Goal: Complete application form

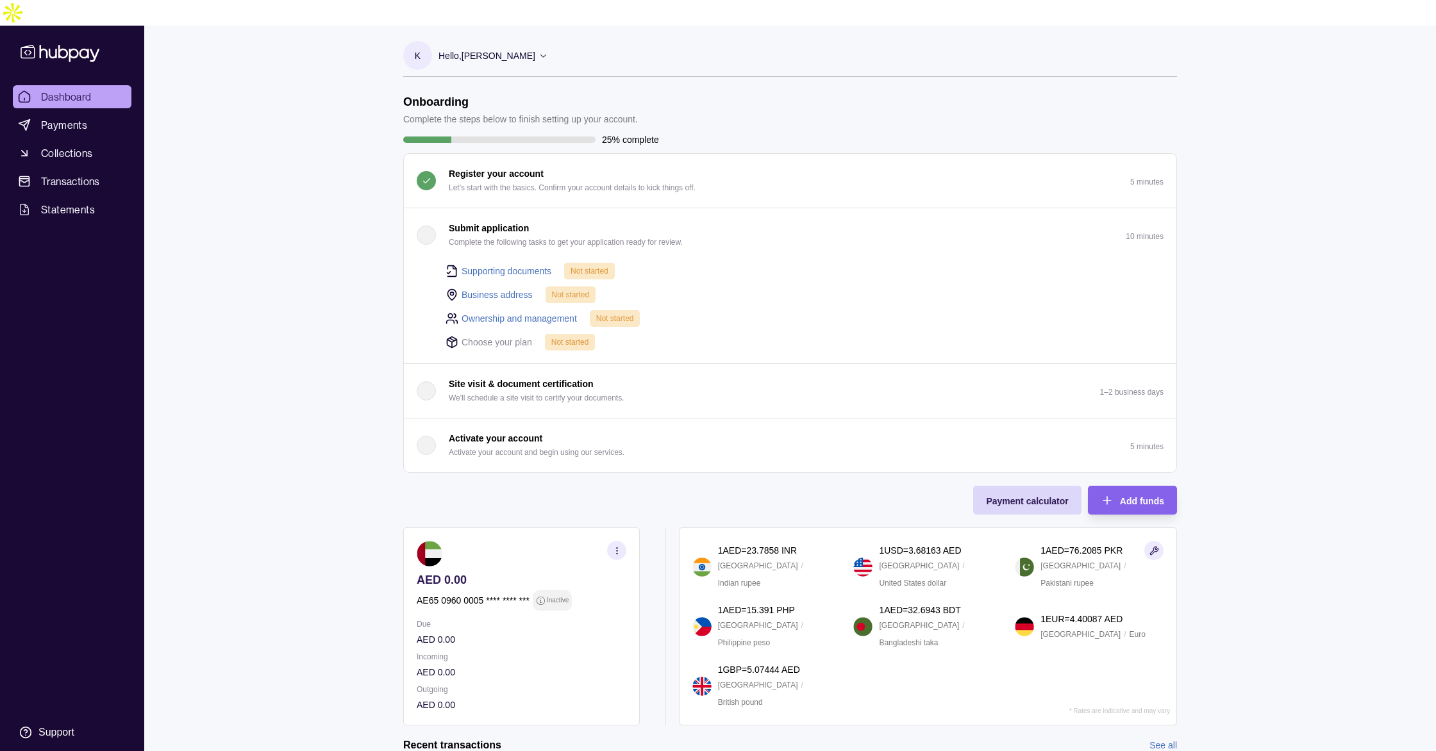
click at [430, 226] on div "button" at bounding box center [426, 235] width 19 height 19
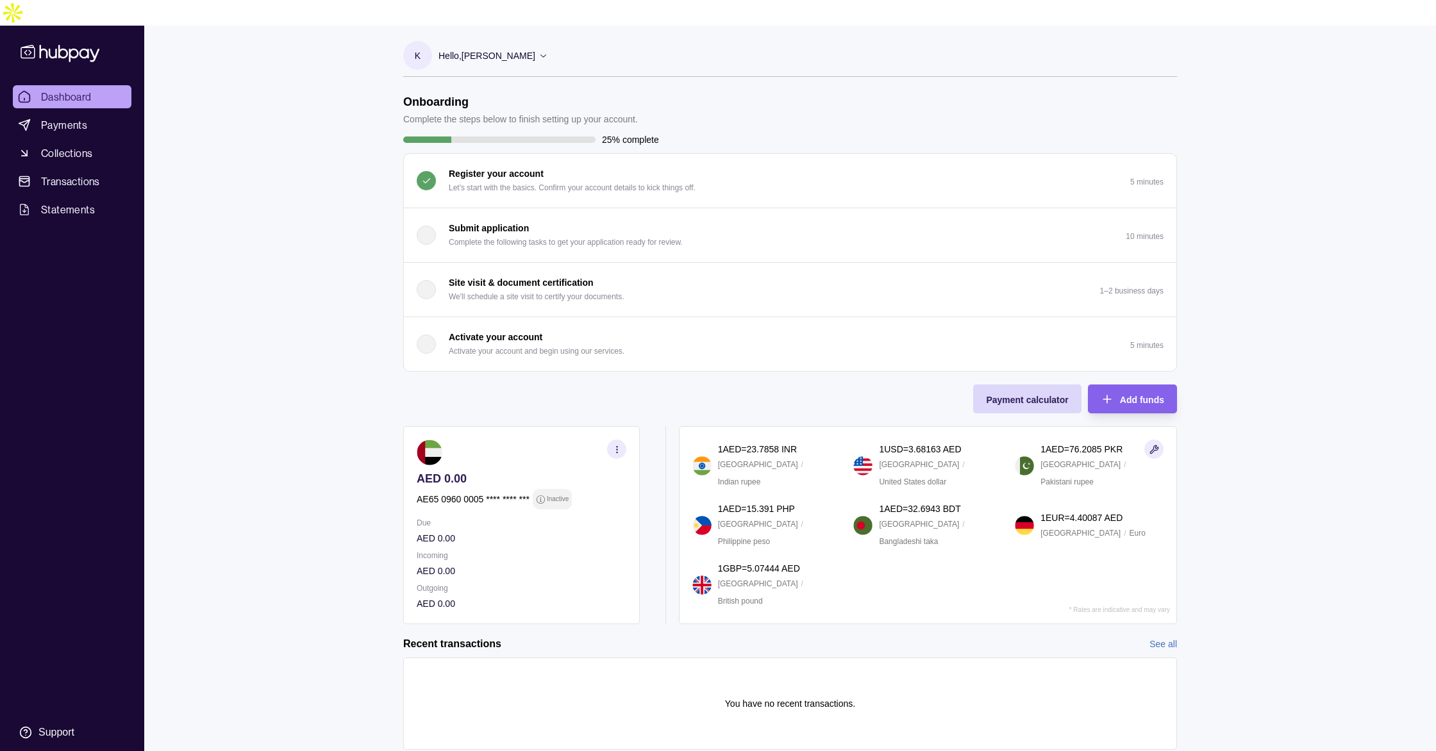
click at [432, 226] on div "button" at bounding box center [426, 235] width 19 height 19
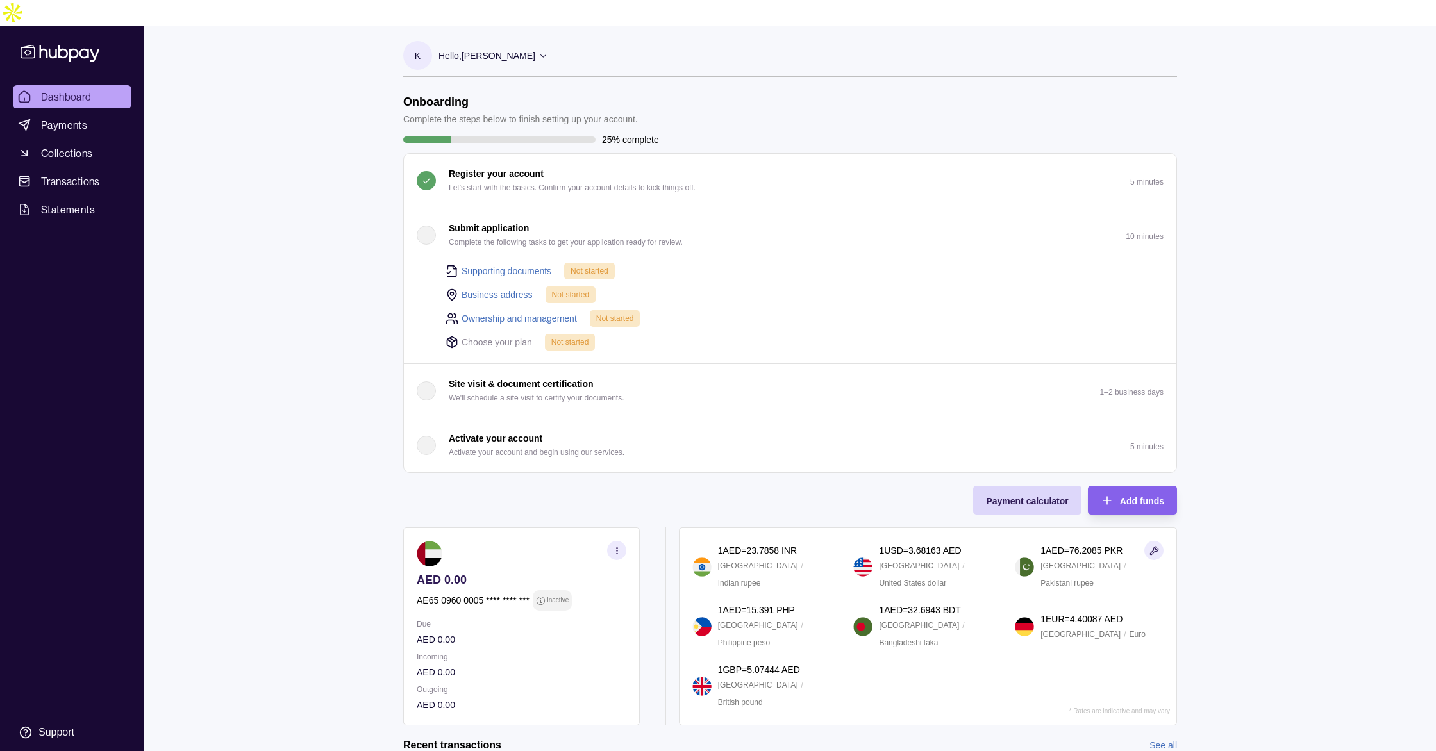
click at [490, 264] on link "Supporting documents" at bounding box center [507, 271] width 90 height 14
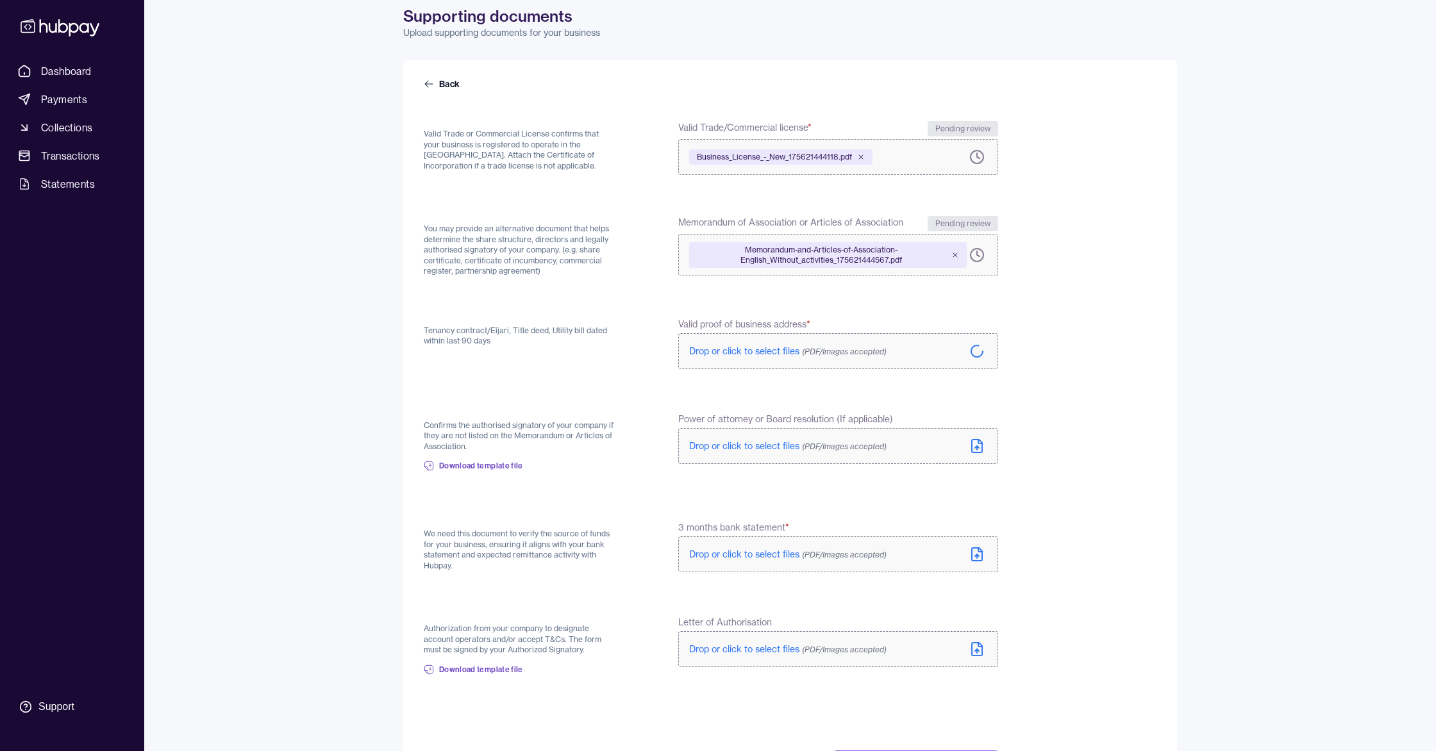
scroll to position [119, 0]
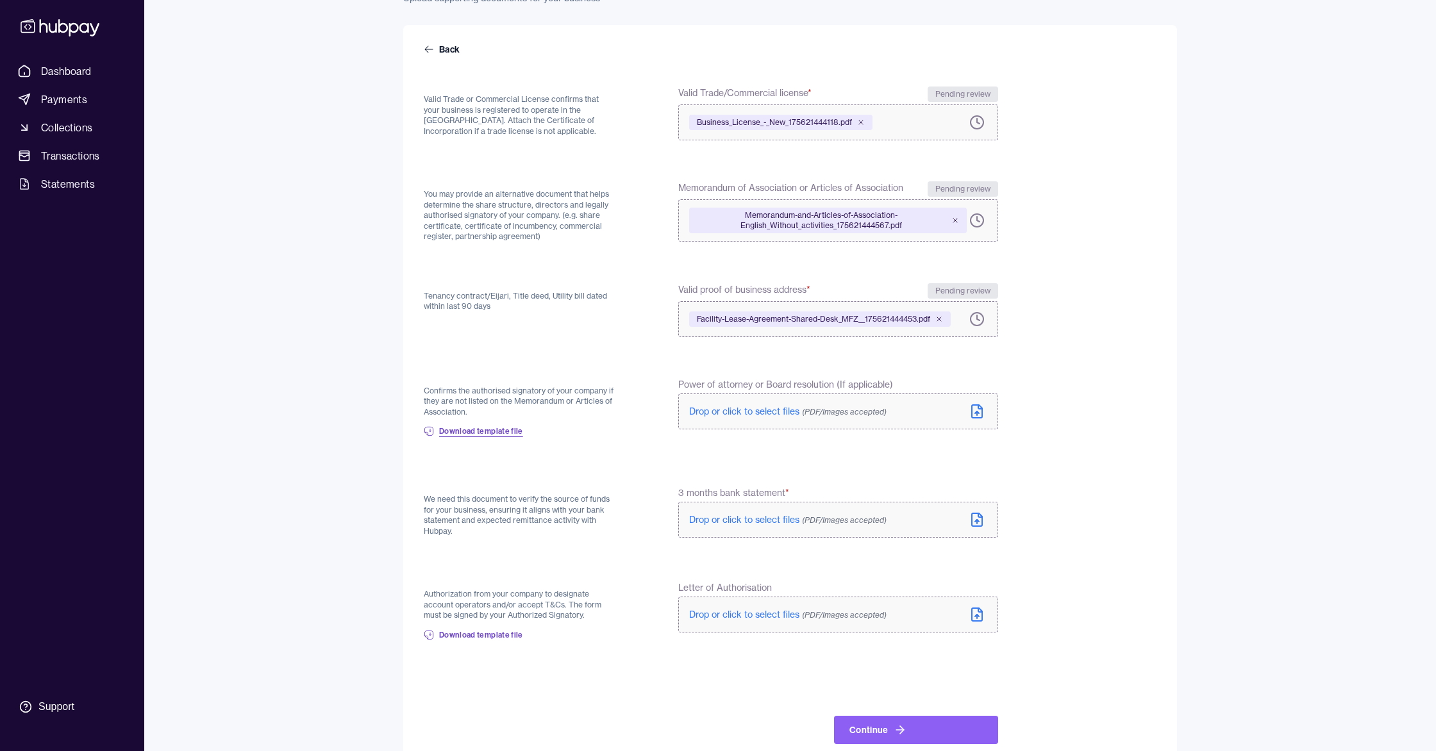
click at [489, 426] on span "Download template file" at bounding box center [481, 431] width 84 height 10
click at [483, 630] on span "Download template file" at bounding box center [481, 635] width 84 height 10
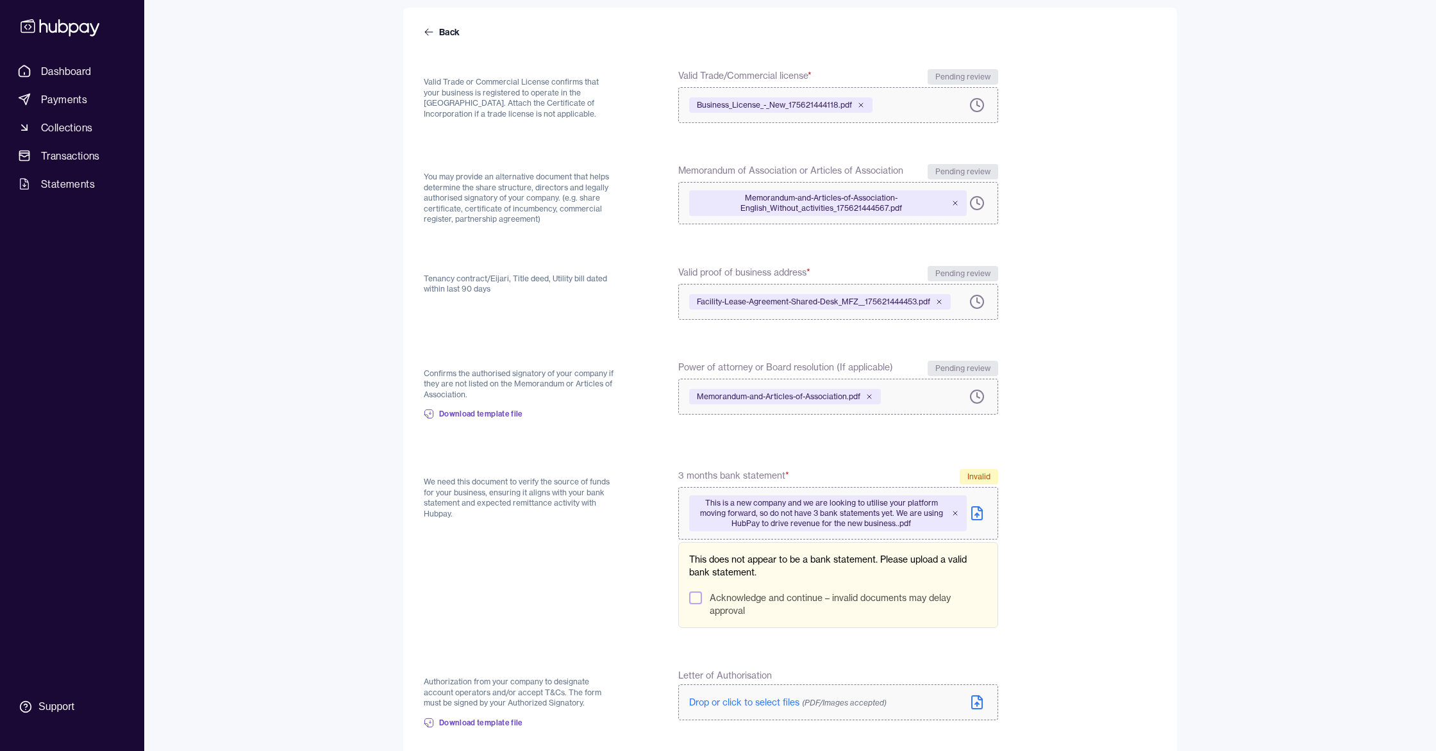
scroll to position [224, 0]
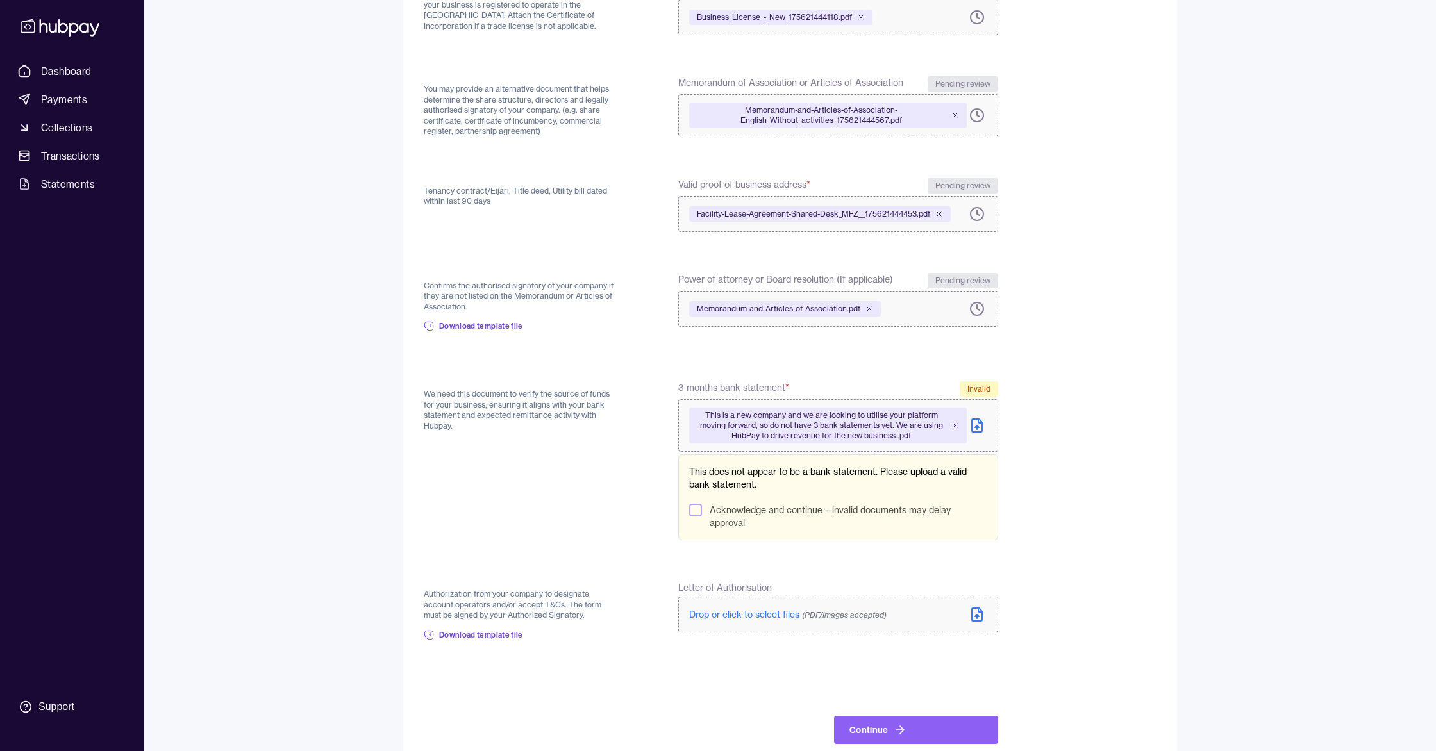
click at [696, 504] on button "Acknowledge and continue – invalid documents may delay approval" at bounding box center [695, 510] width 13 height 13
click at [903, 724] on icon at bounding box center [900, 730] width 13 height 13
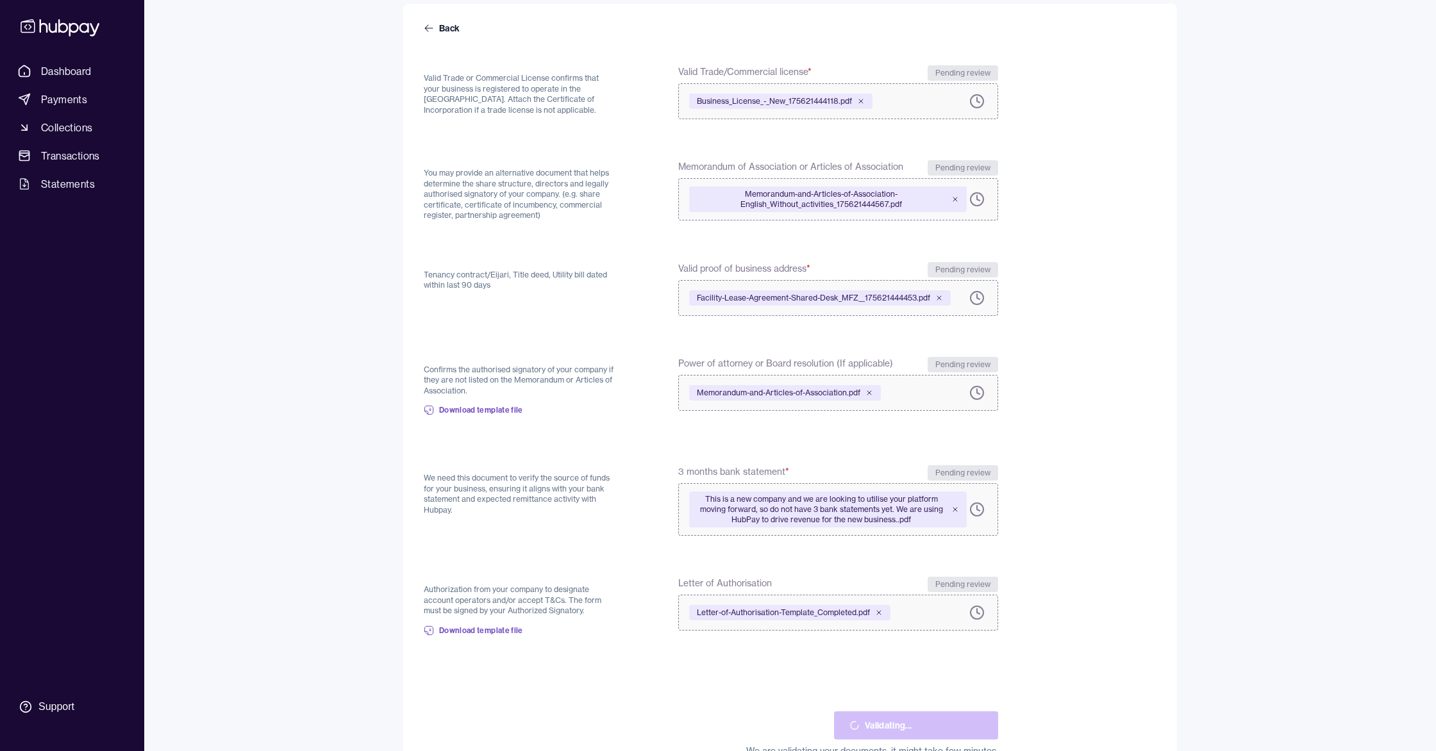
scroll to position [153, 0]
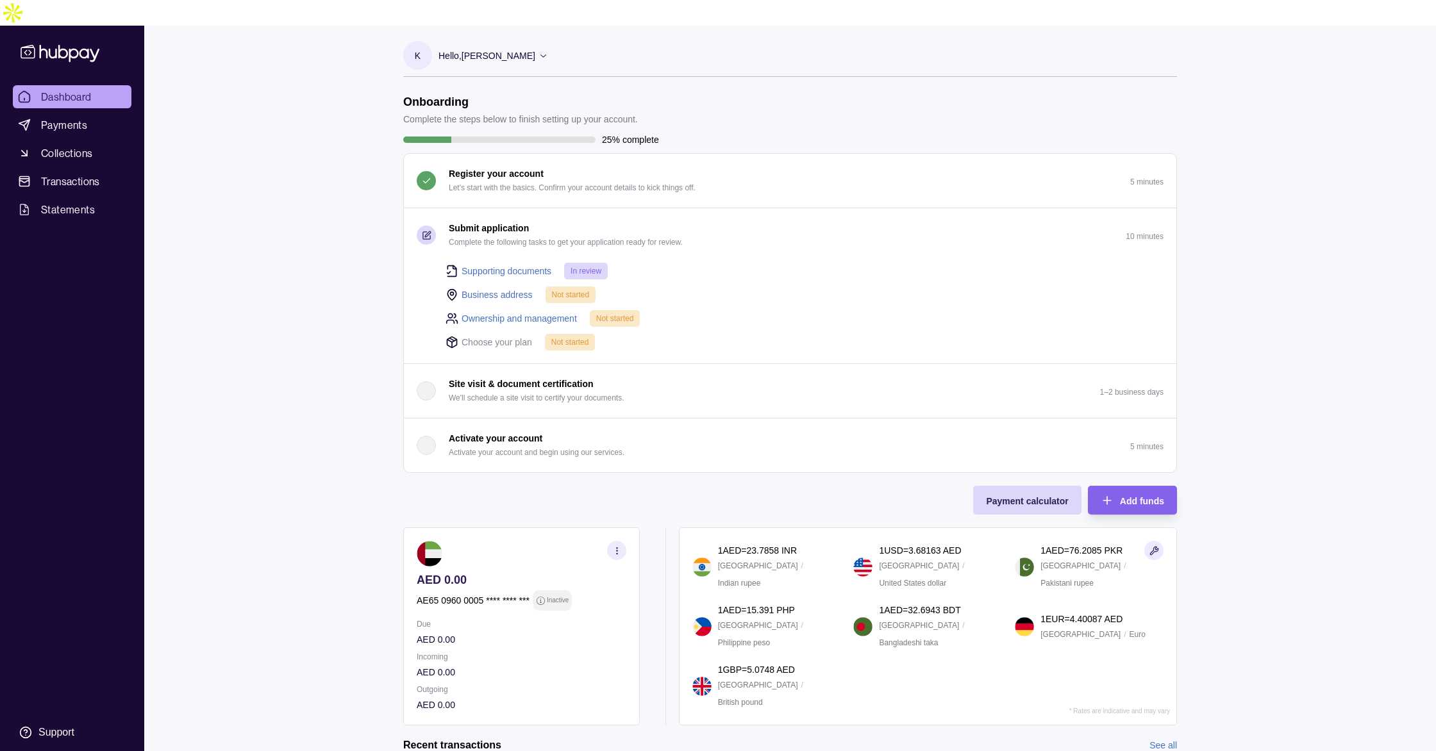
click at [509, 288] on link "Business address" at bounding box center [497, 295] width 71 height 14
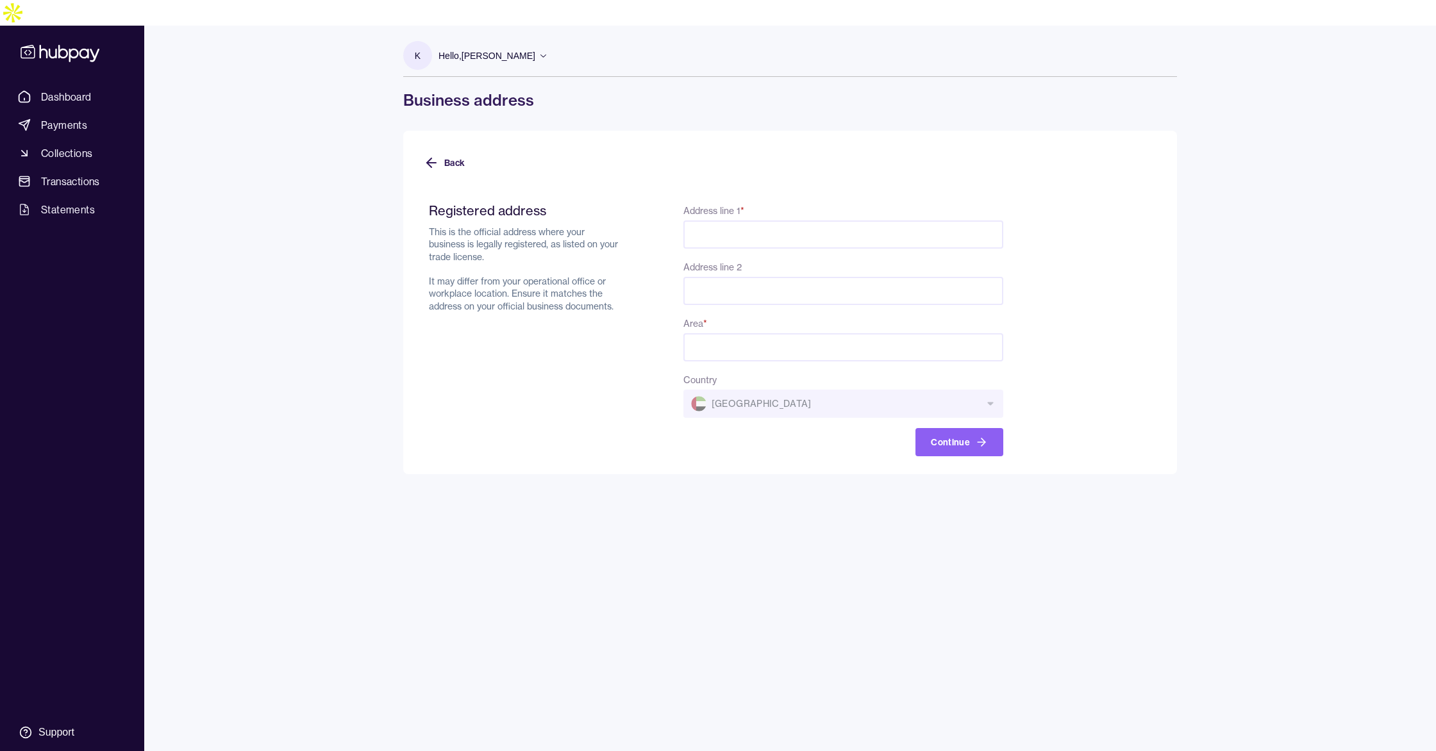
click at [729, 221] on input "Address line 1 *" at bounding box center [843, 235] width 320 height 28
type input "*"
type input "**********"
type input "*****"
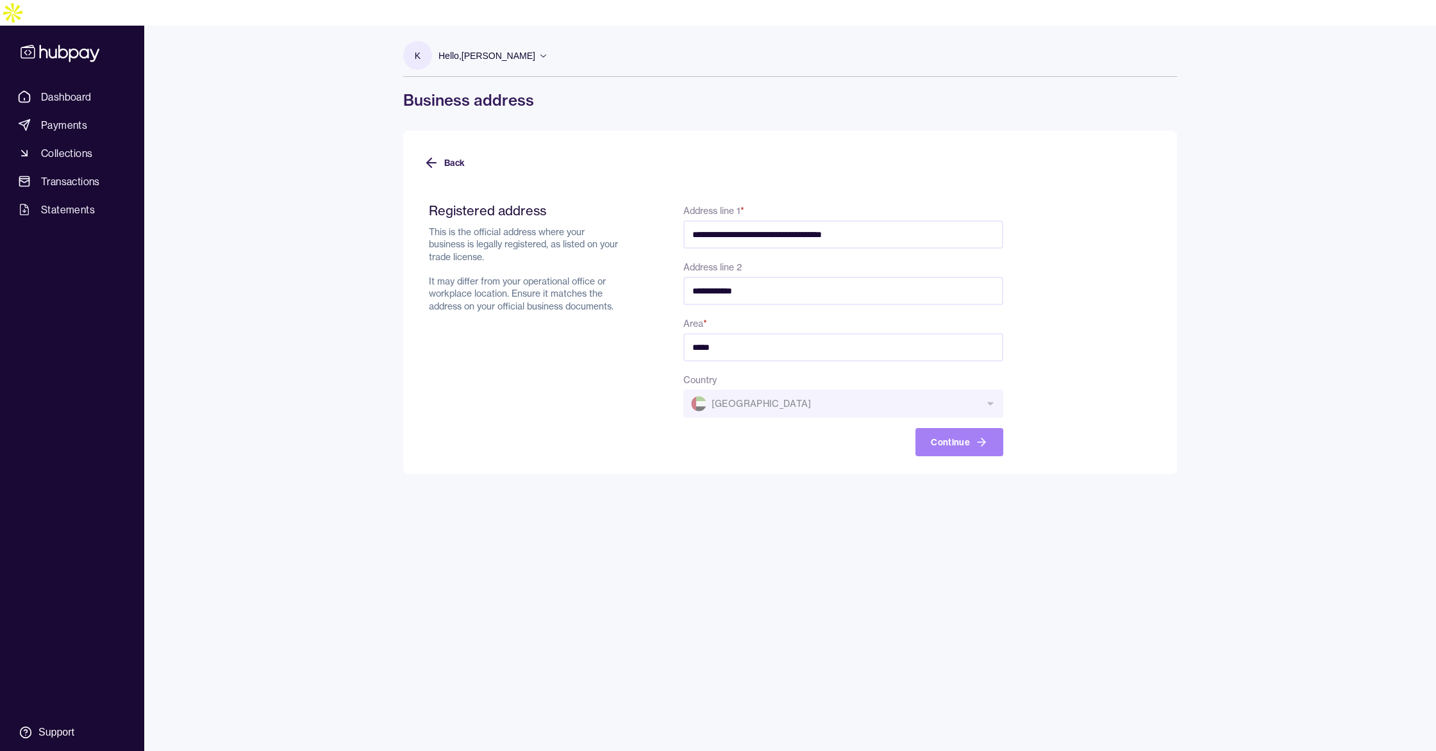
click at [953, 428] on button "Continue" at bounding box center [960, 442] width 88 height 28
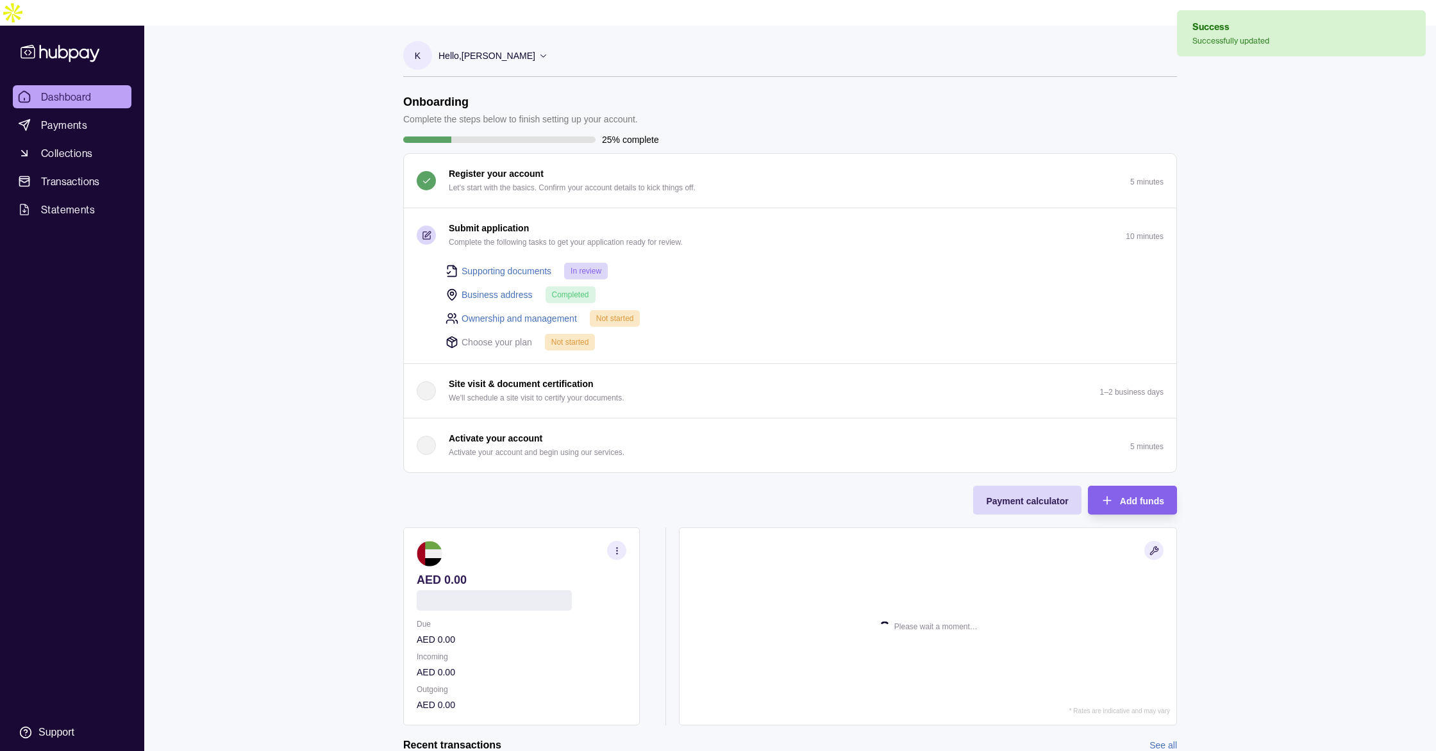
click at [480, 312] on link "Ownership and management" at bounding box center [519, 319] width 115 height 14
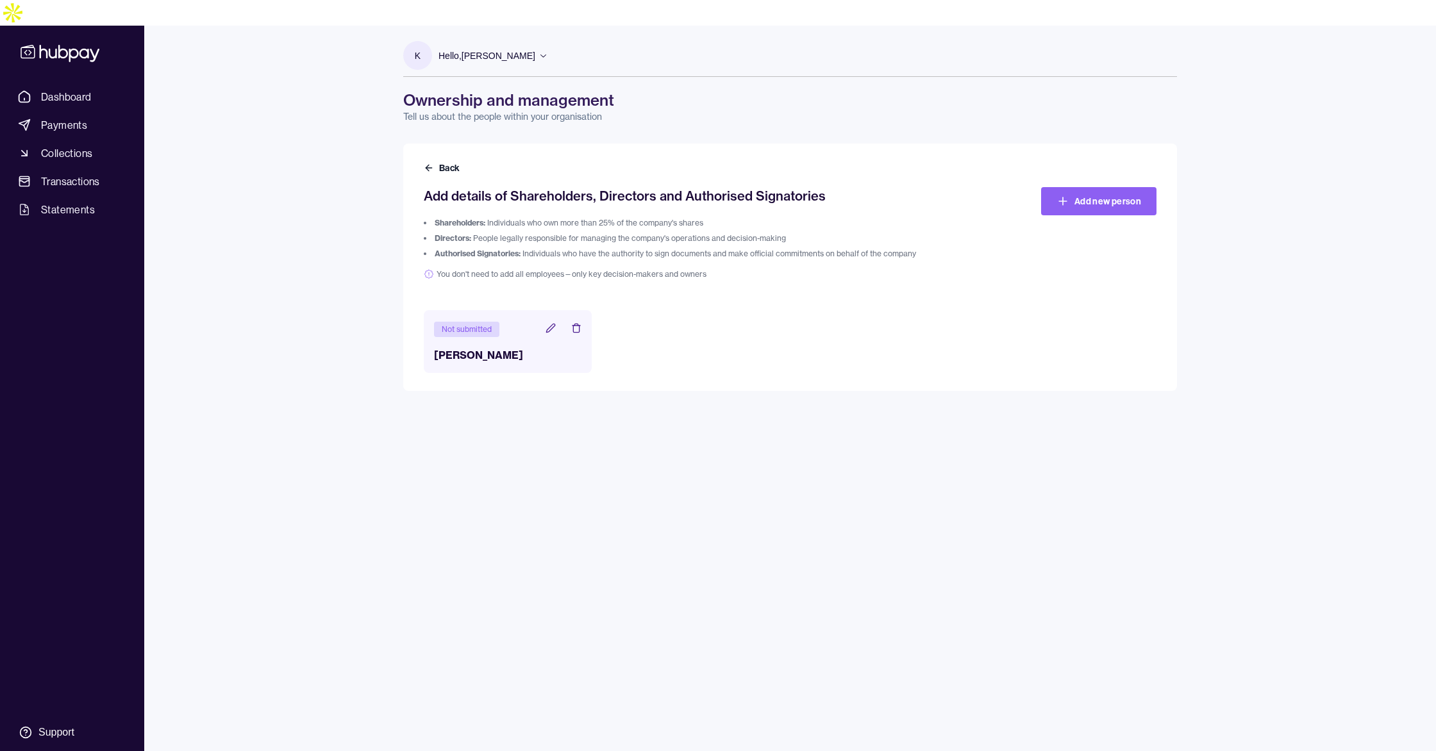
click at [551, 323] on icon at bounding box center [551, 328] width 10 height 10
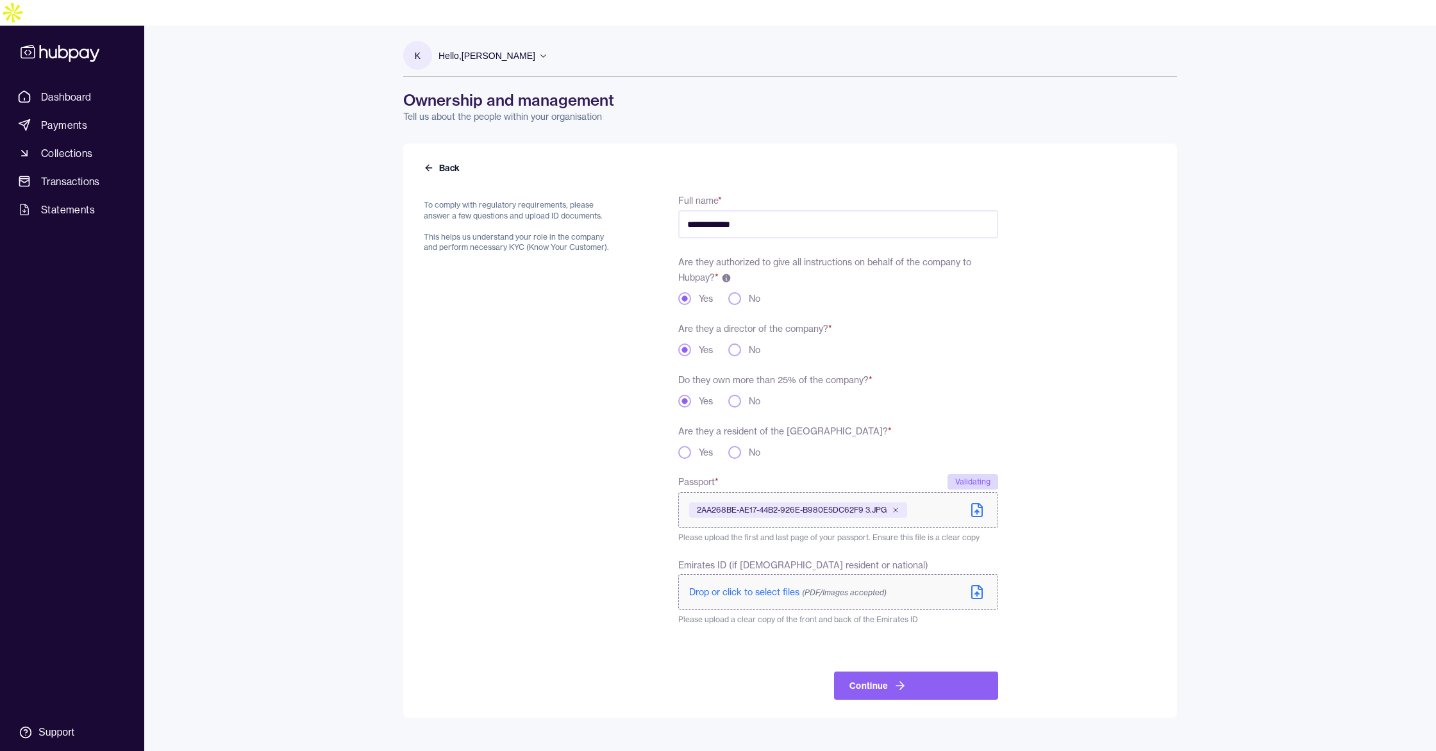
click at [1077, 424] on form "**********" at bounding box center [790, 438] width 733 height 523
click at [685, 446] on button "Yes" at bounding box center [684, 452] width 13 height 13
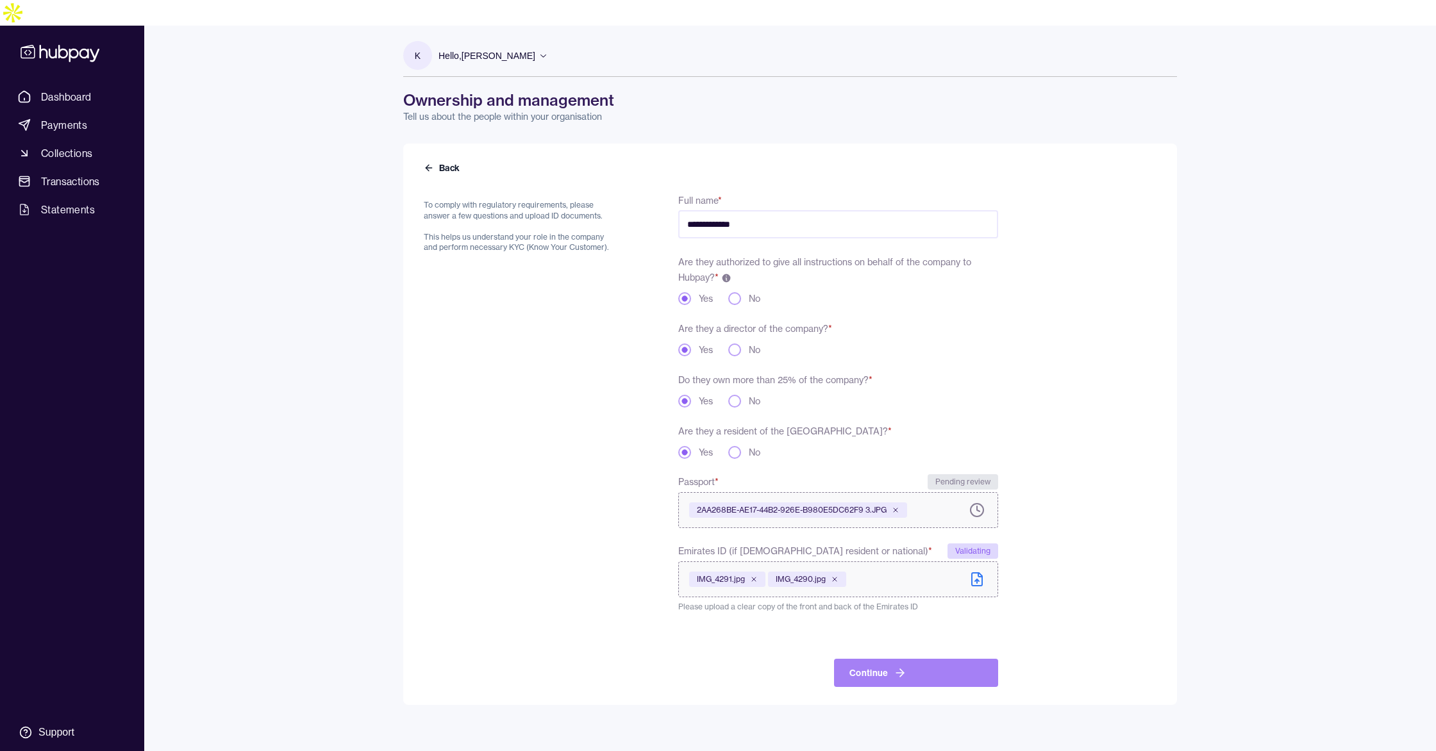
click at [877, 659] on button "Continue" at bounding box center [916, 673] width 164 height 28
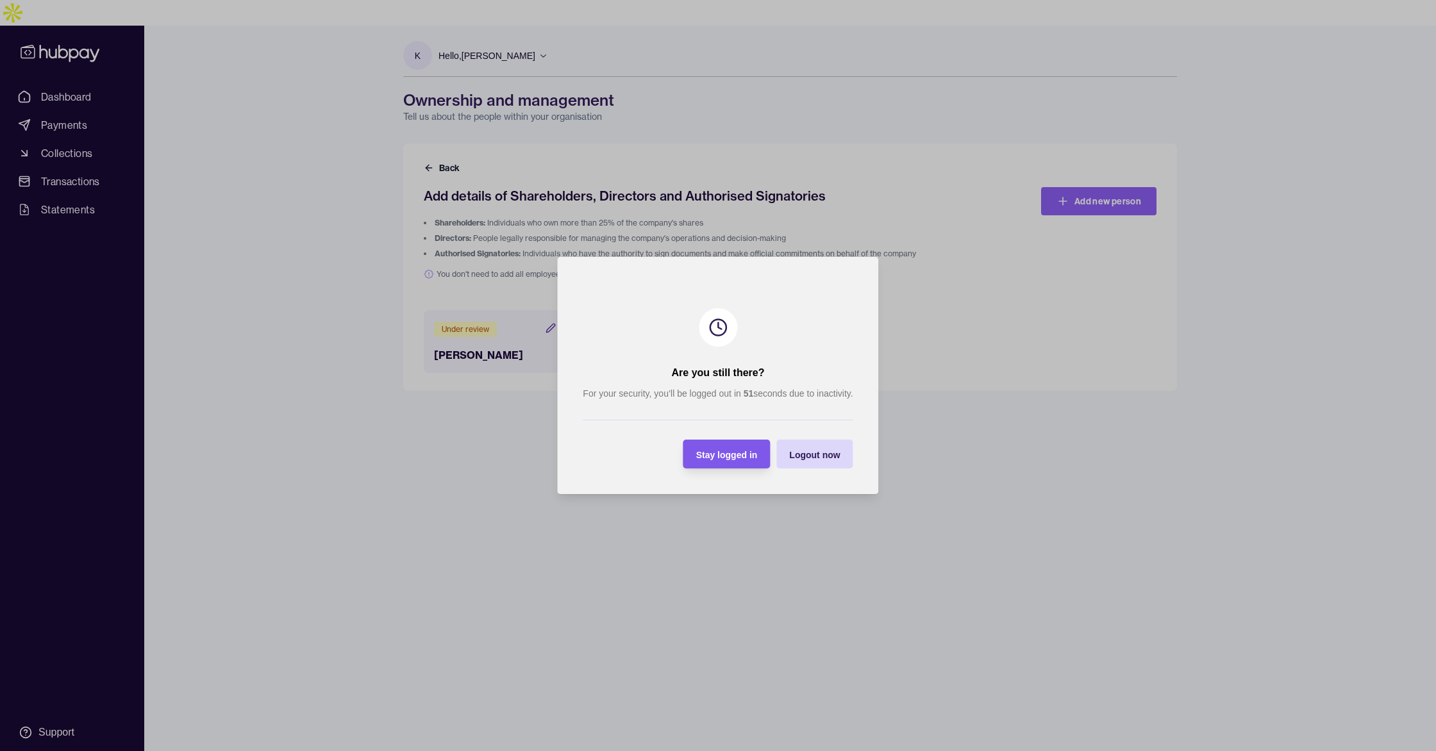
click at [727, 453] on span "Stay logged in" at bounding box center [727, 455] width 62 height 10
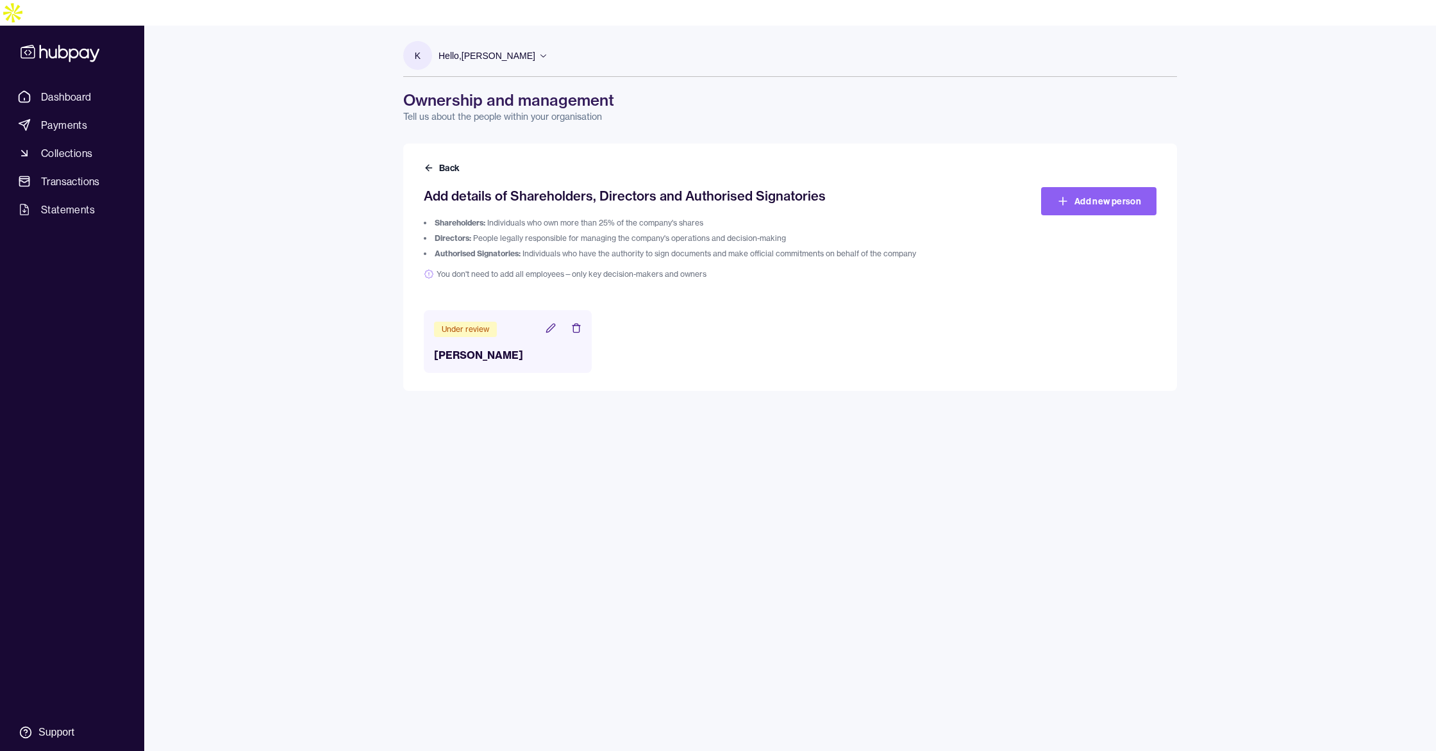
click at [552, 323] on icon at bounding box center [551, 328] width 10 height 10
click at [756, 315] on div "Under review [PERSON_NAME]" at bounding box center [790, 341] width 733 height 63
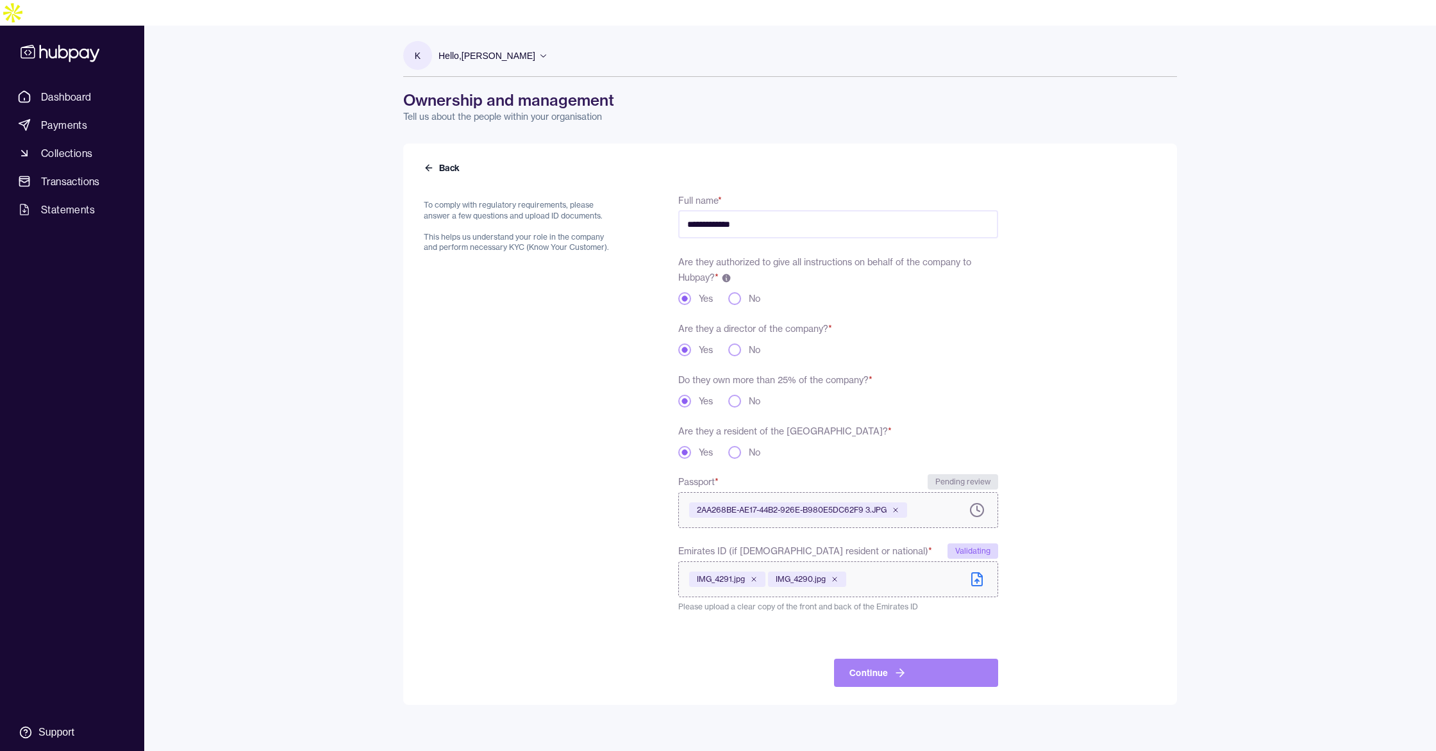
click at [910, 659] on button "Continue" at bounding box center [916, 673] width 164 height 28
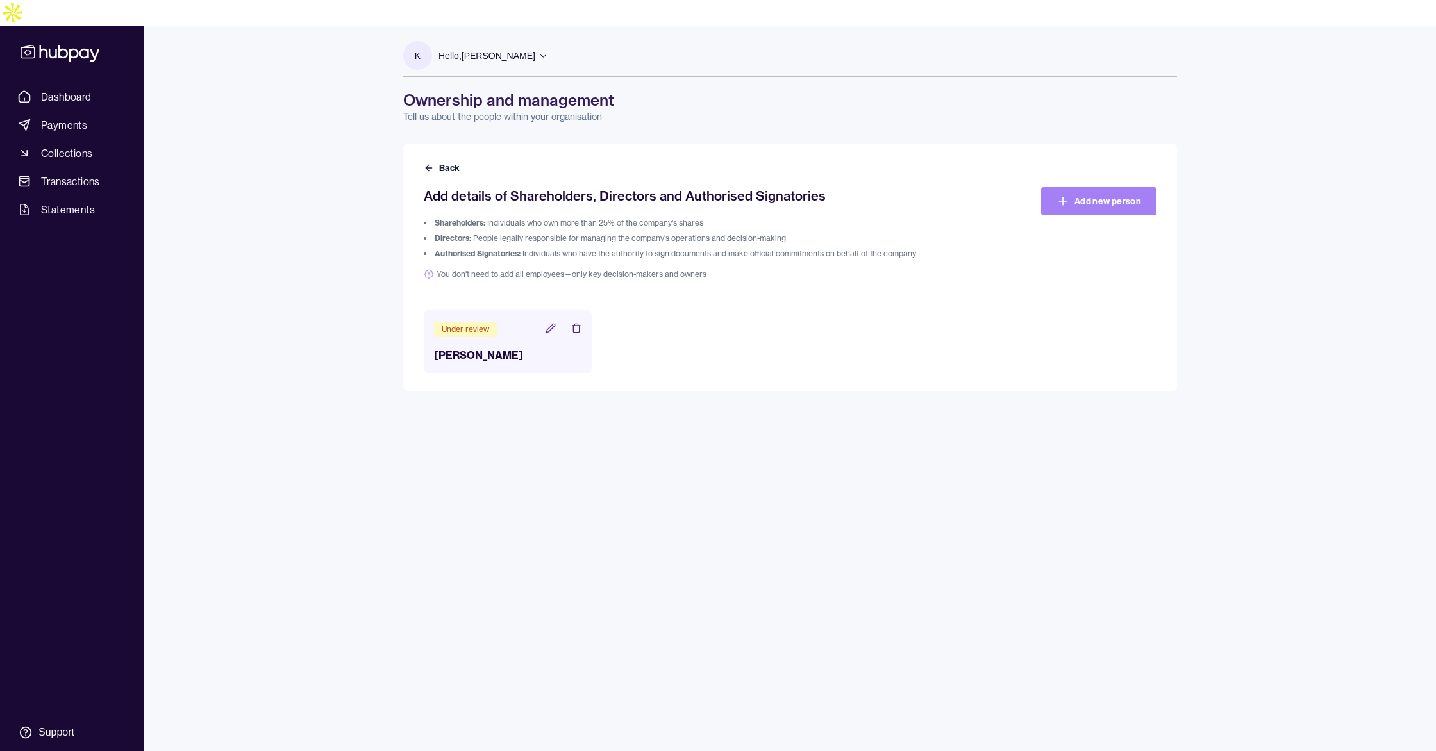
click at [1071, 187] on link "Add new person" at bounding box center [1098, 201] width 115 height 28
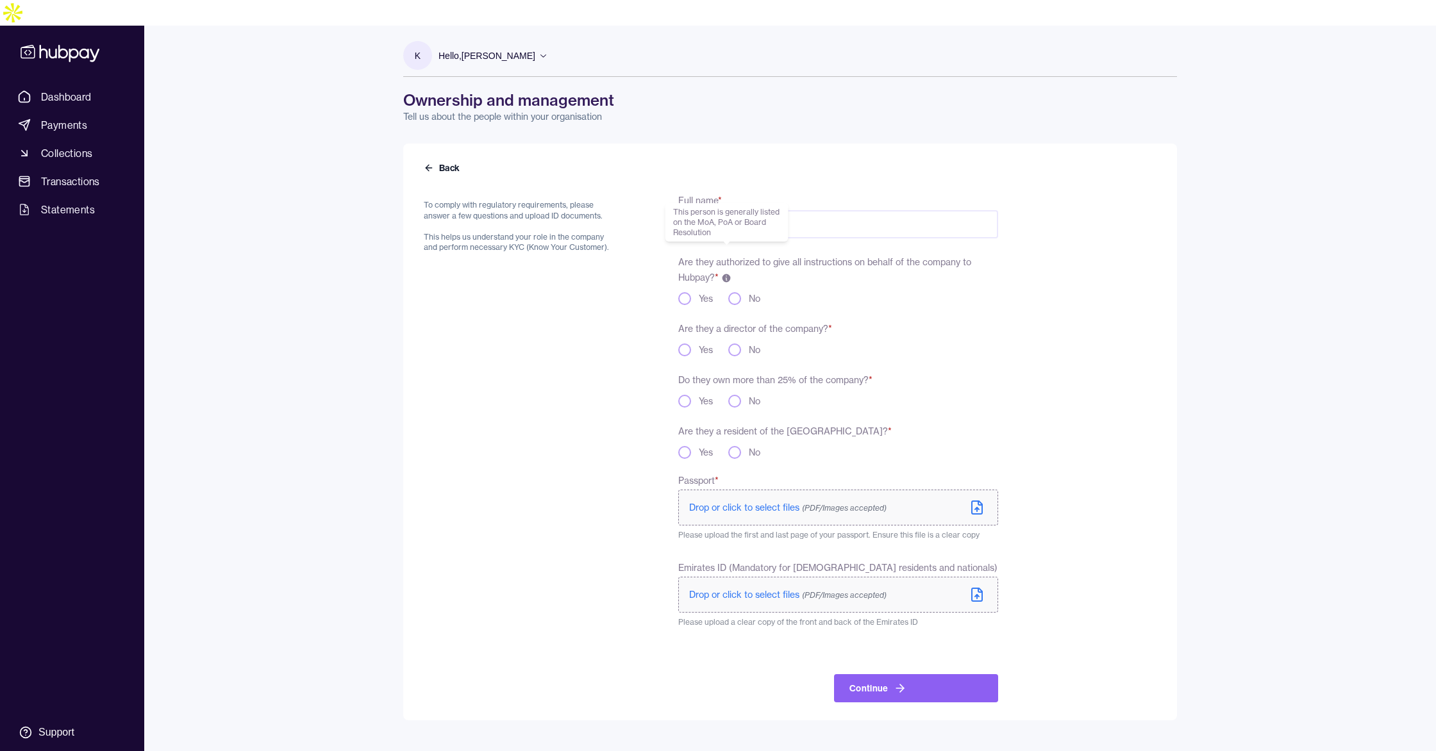
click at [717, 210] on input "Full name *" at bounding box center [838, 224] width 320 height 28
type input "**********"
click at [684, 292] on button "Yes" at bounding box center [684, 298] width 13 height 13
click at [684, 344] on button "Yes" at bounding box center [684, 350] width 13 height 13
click at [683, 395] on button "Yes" at bounding box center [684, 401] width 13 height 13
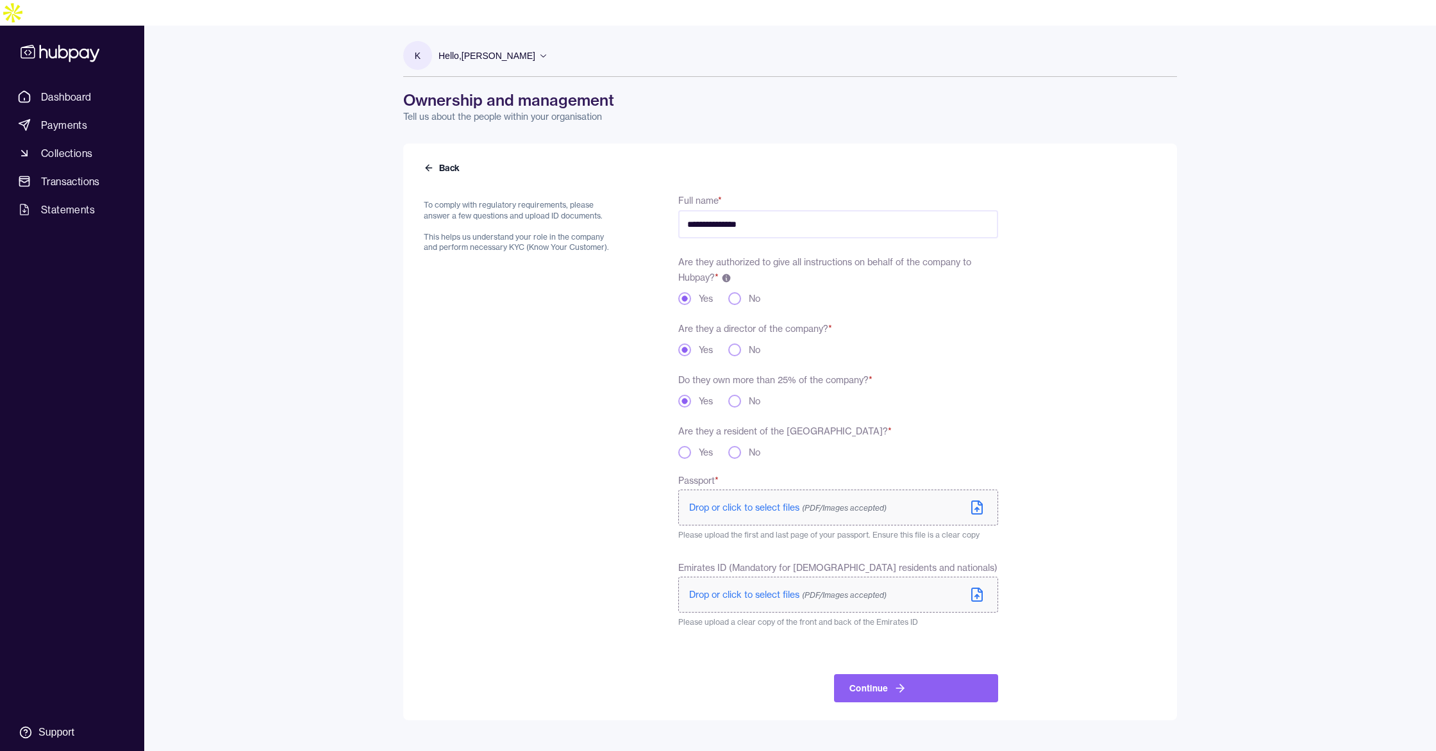
click at [682, 446] on button "Yes" at bounding box center [684, 452] width 13 height 13
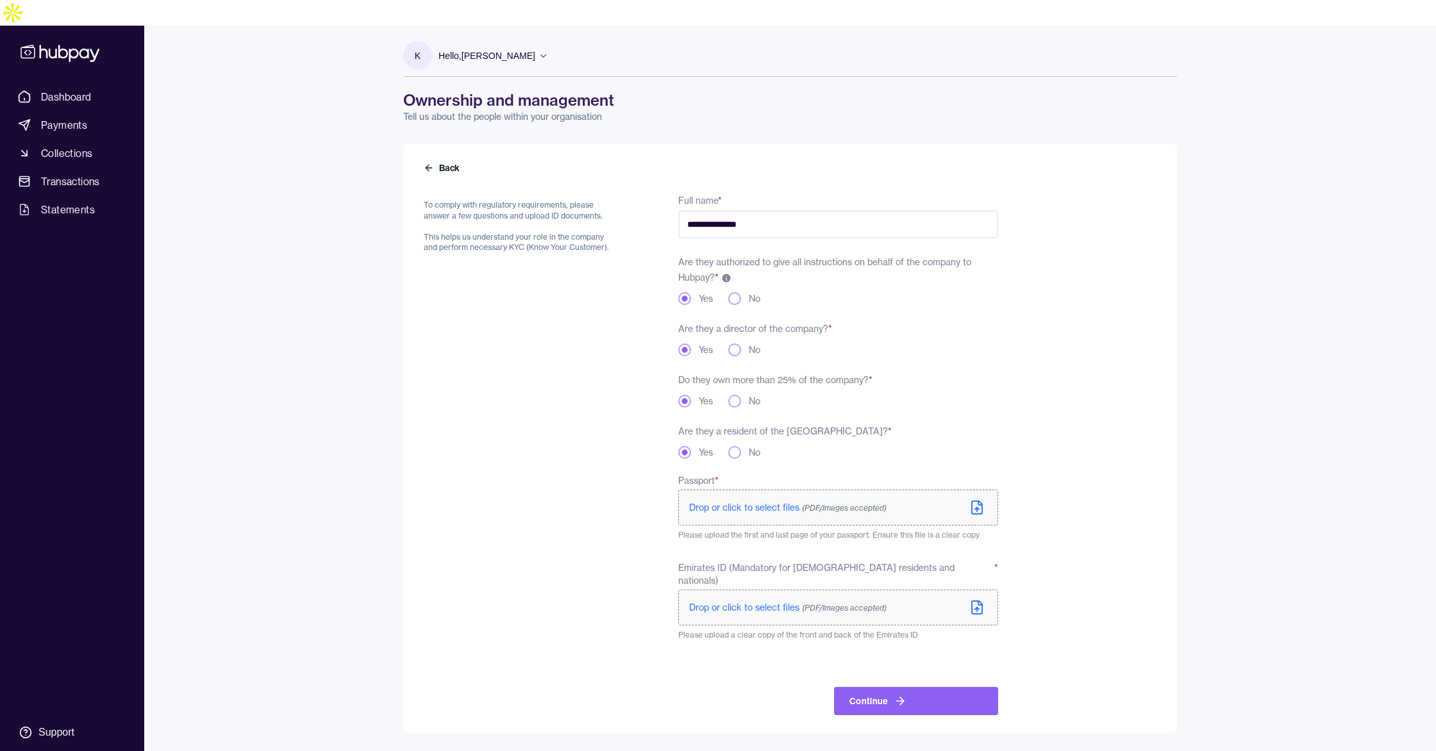
click at [950, 423] on div "Are they a resident of the [GEOGRAPHIC_DATA]? * Yes No" at bounding box center [838, 441] width 320 height 36
click at [896, 695] on icon "button" at bounding box center [900, 701] width 13 height 13
